Goal: Navigation & Orientation: Find specific page/section

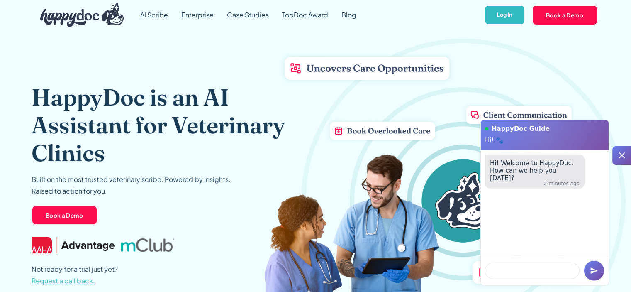
click at [625, 153] on icon at bounding box center [622, 155] width 10 height 10
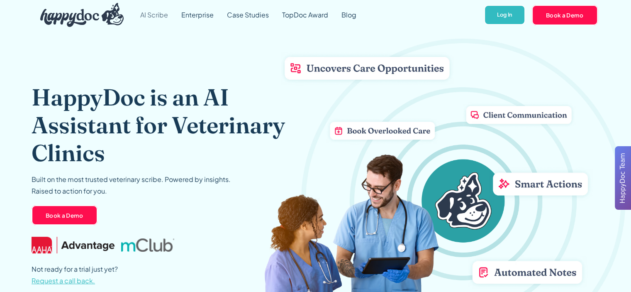
click at [148, 15] on link "AI Scribe" at bounding box center [154, 15] width 41 height 30
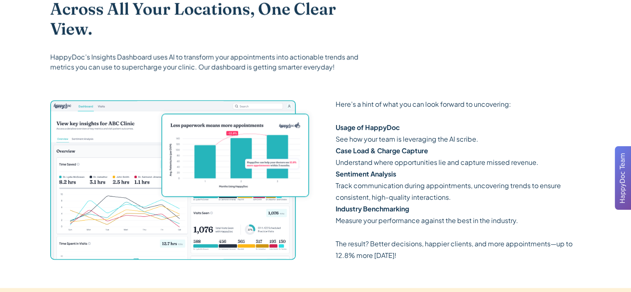
scroll to position [1144, 0]
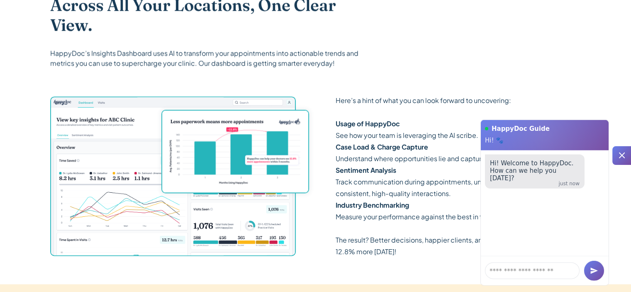
click at [625, 154] on icon at bounding box center [622, 155] width 10 height 10
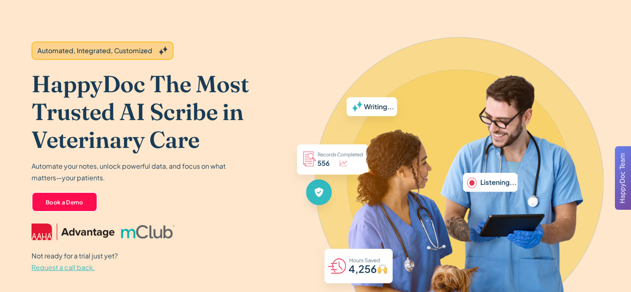
scroll to position [0, 0]
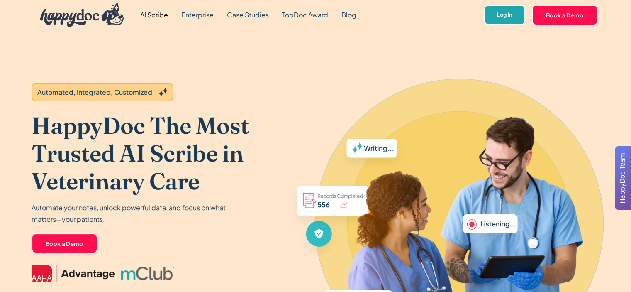
click at [498, 17] on link "Log In" at bounding box center [504, 15] width 41 height 20
click at [370, 207] on img at bounding box center [429, 237] width 341 height 261
